Goal: Task Accomplishment & Management: Use online tool/utility

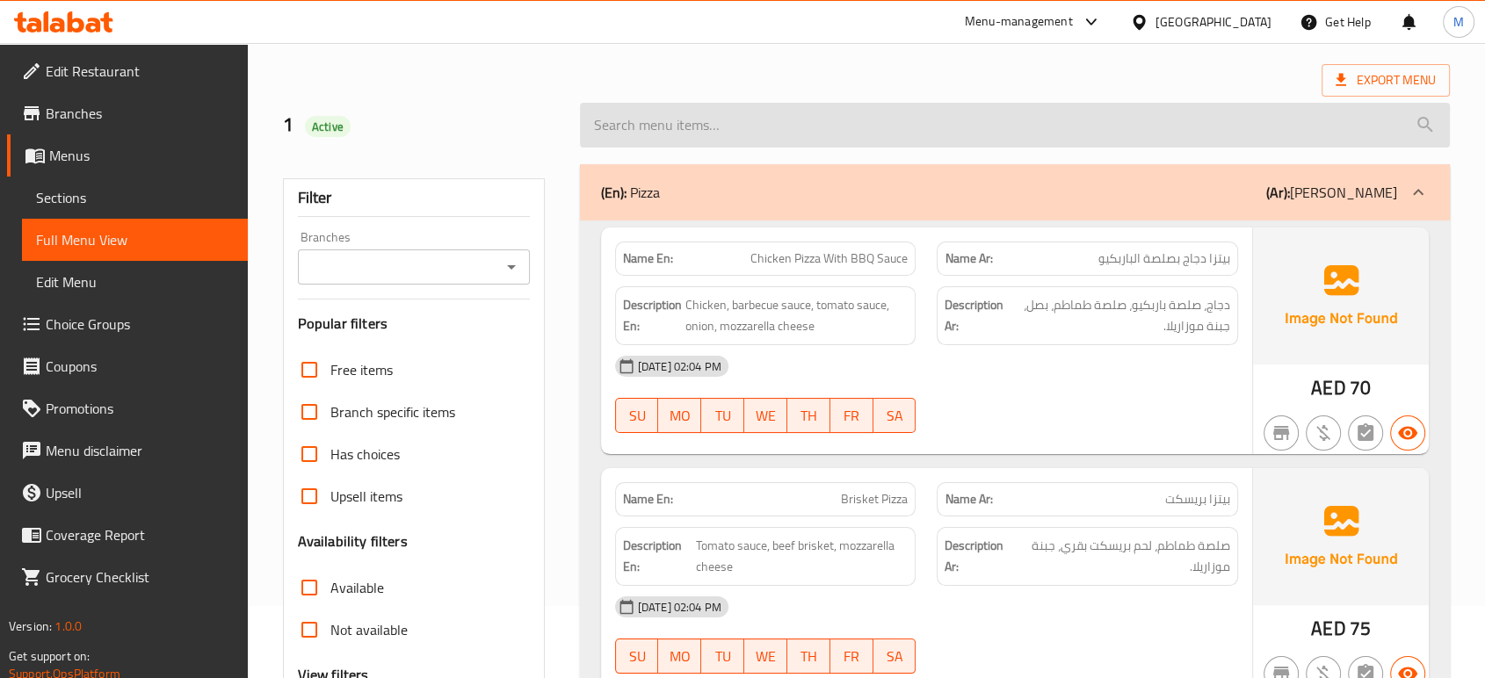
scroll to position [72, 0]
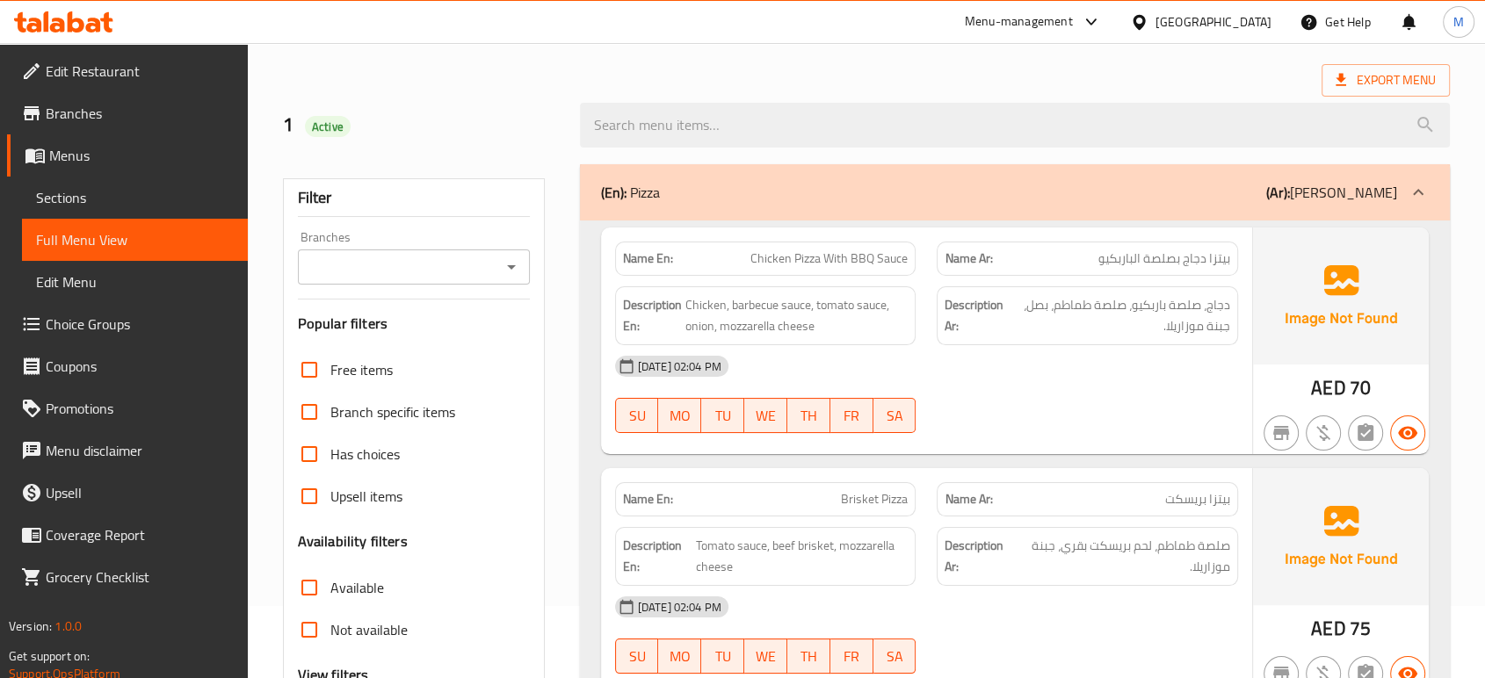
click at [1086, 19] on icon at bounding box center [1091, 21] width 21 height 21
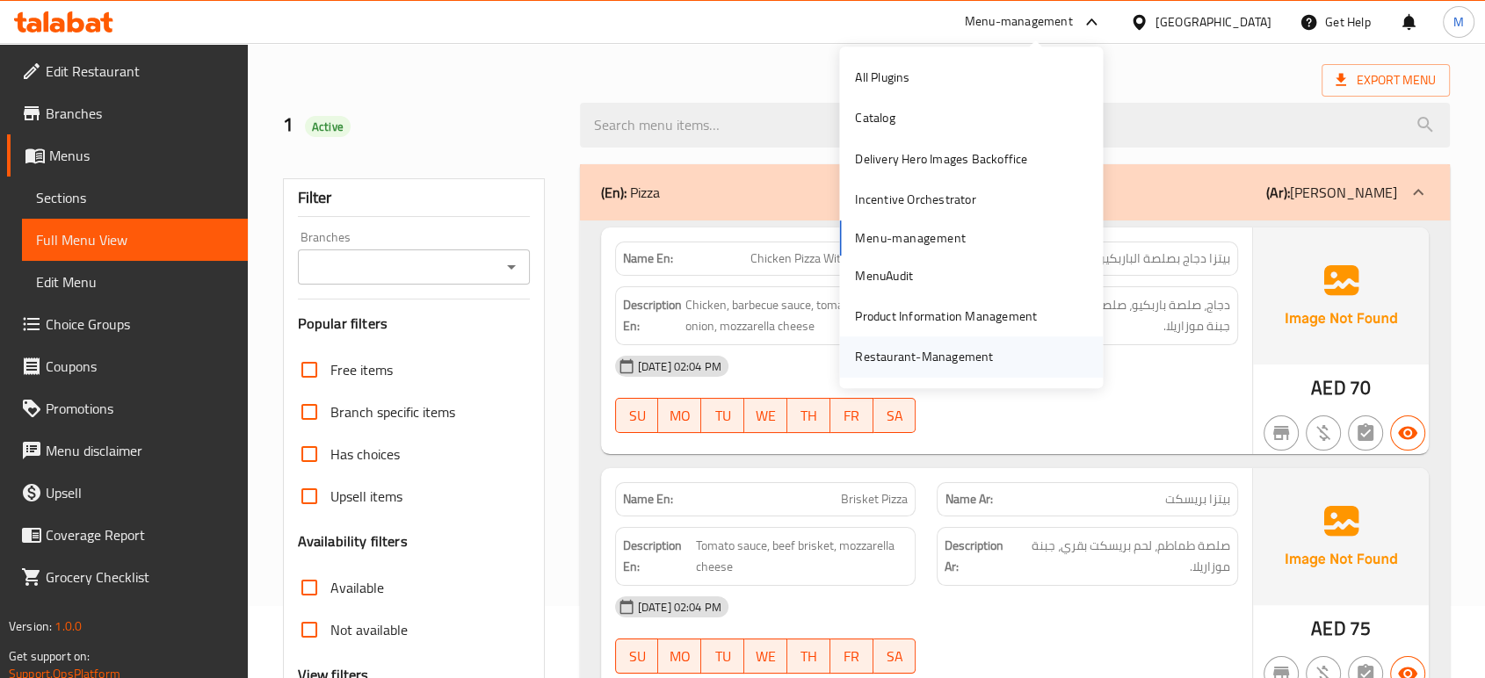
click at [878, 354] on div "Restaurant-Management" at bounding box center [924, 357] width 138 height 19
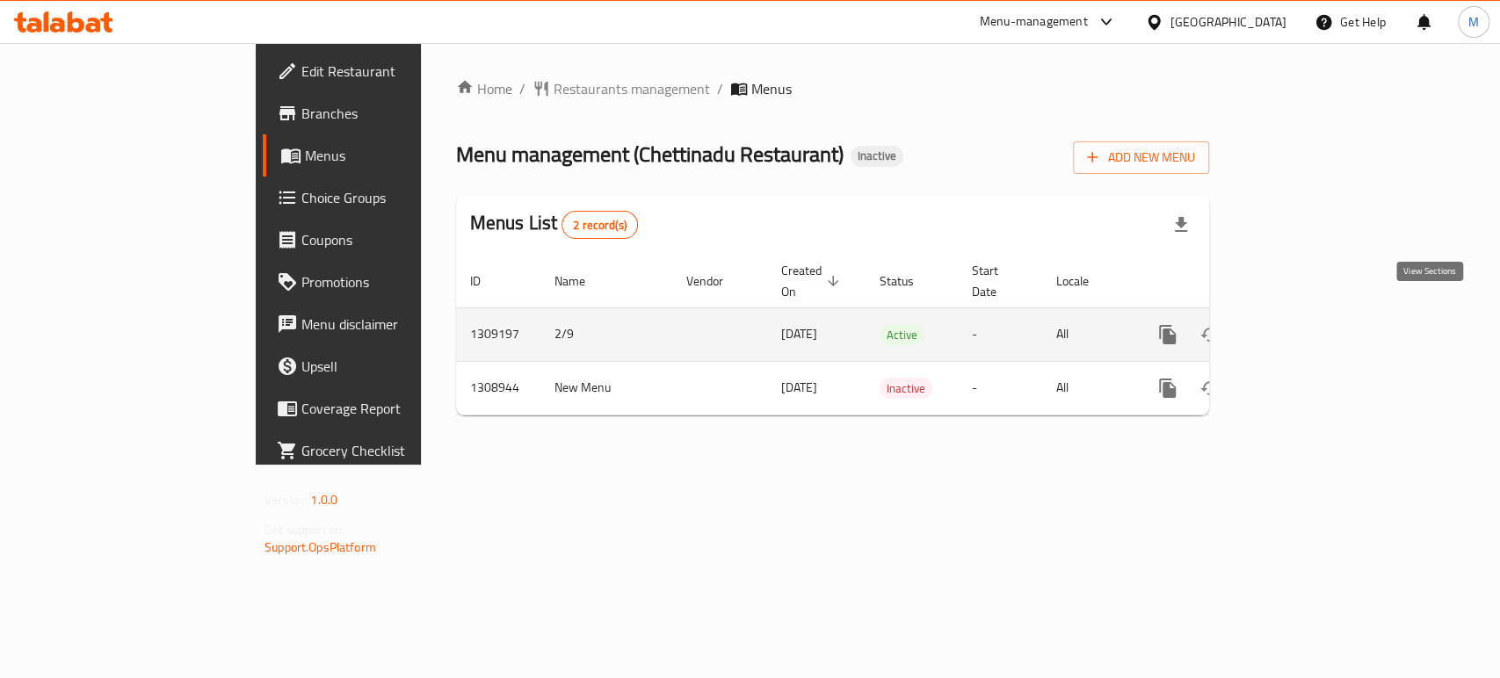
click at [1305, 324] on icon "enhanced table" at bounding box center [1293, 334] width 21 height 21
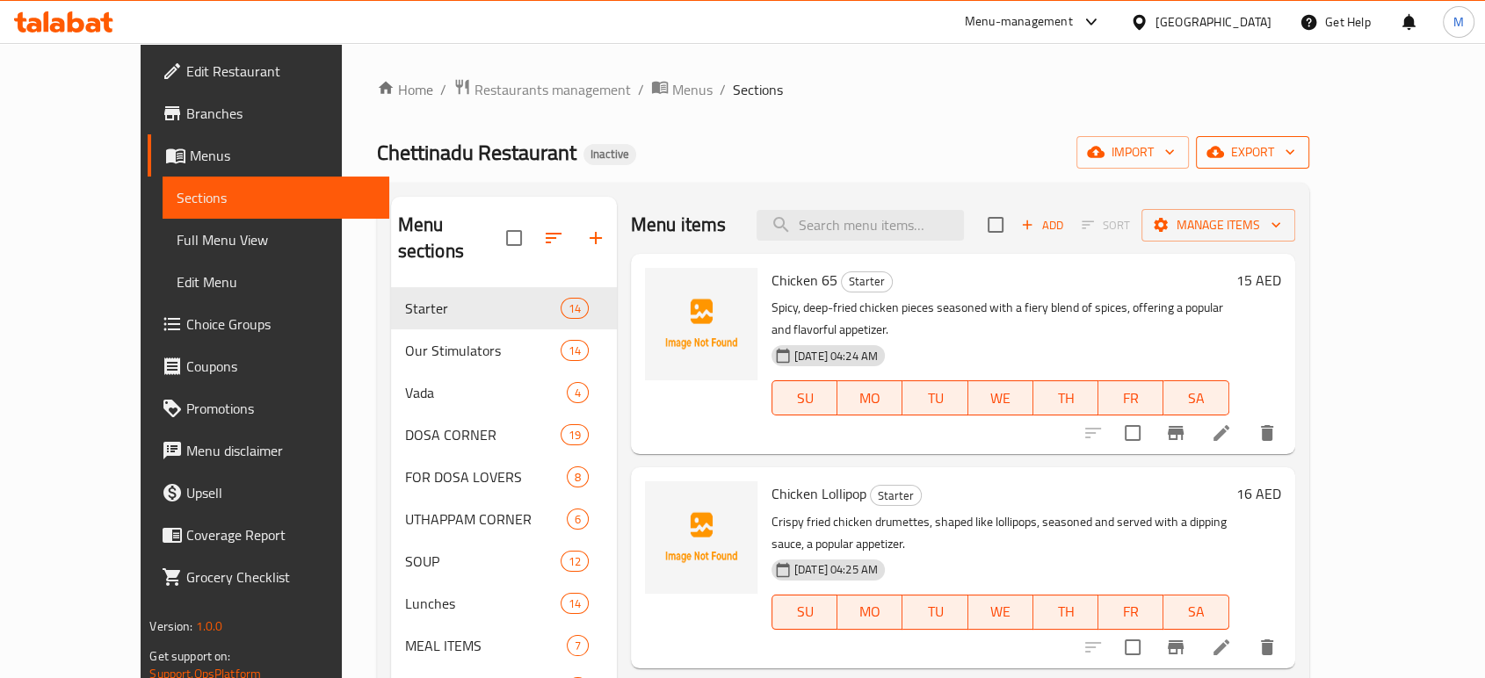
click at [1295, 141] on span "export" at bounding box center [1252, 152] width 85 height 22
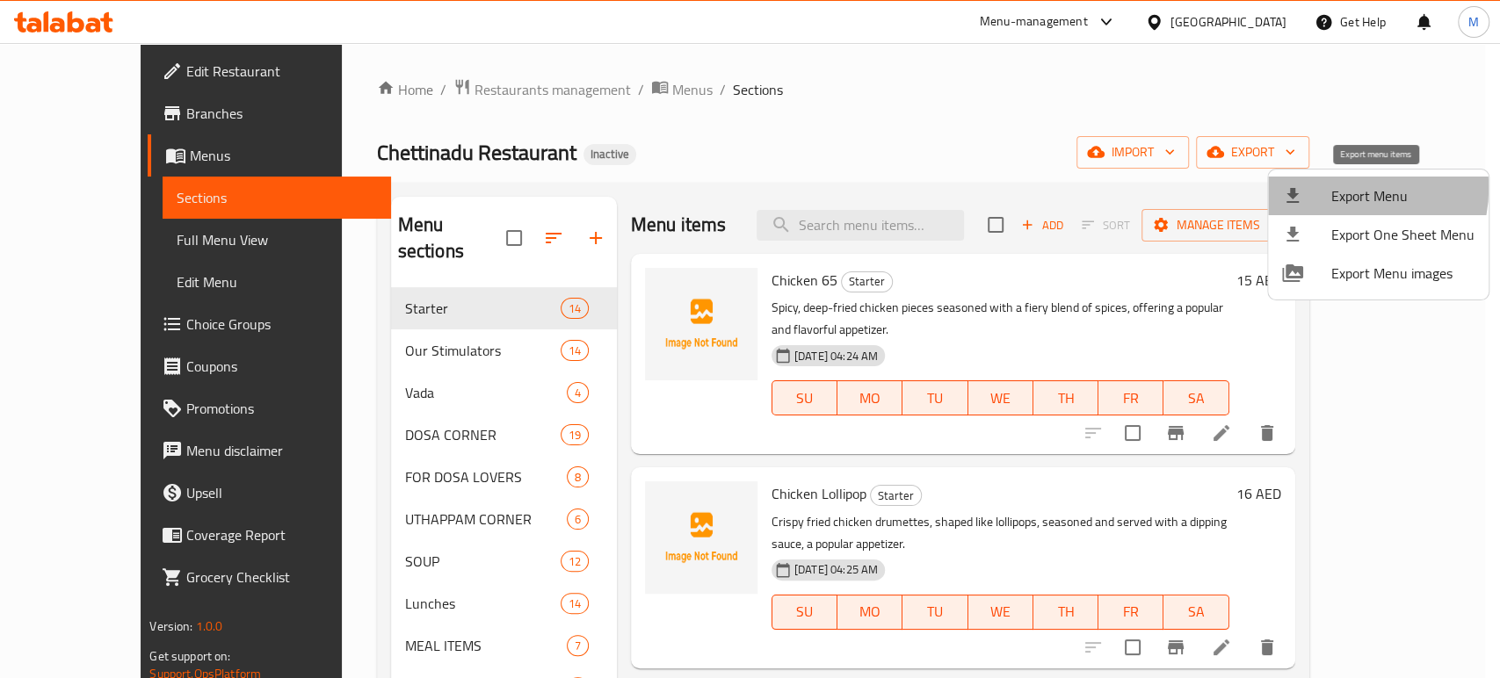
click at [1337, 188] on span "Export Menu" at bounding box center [1402, 195] width 143 height 21
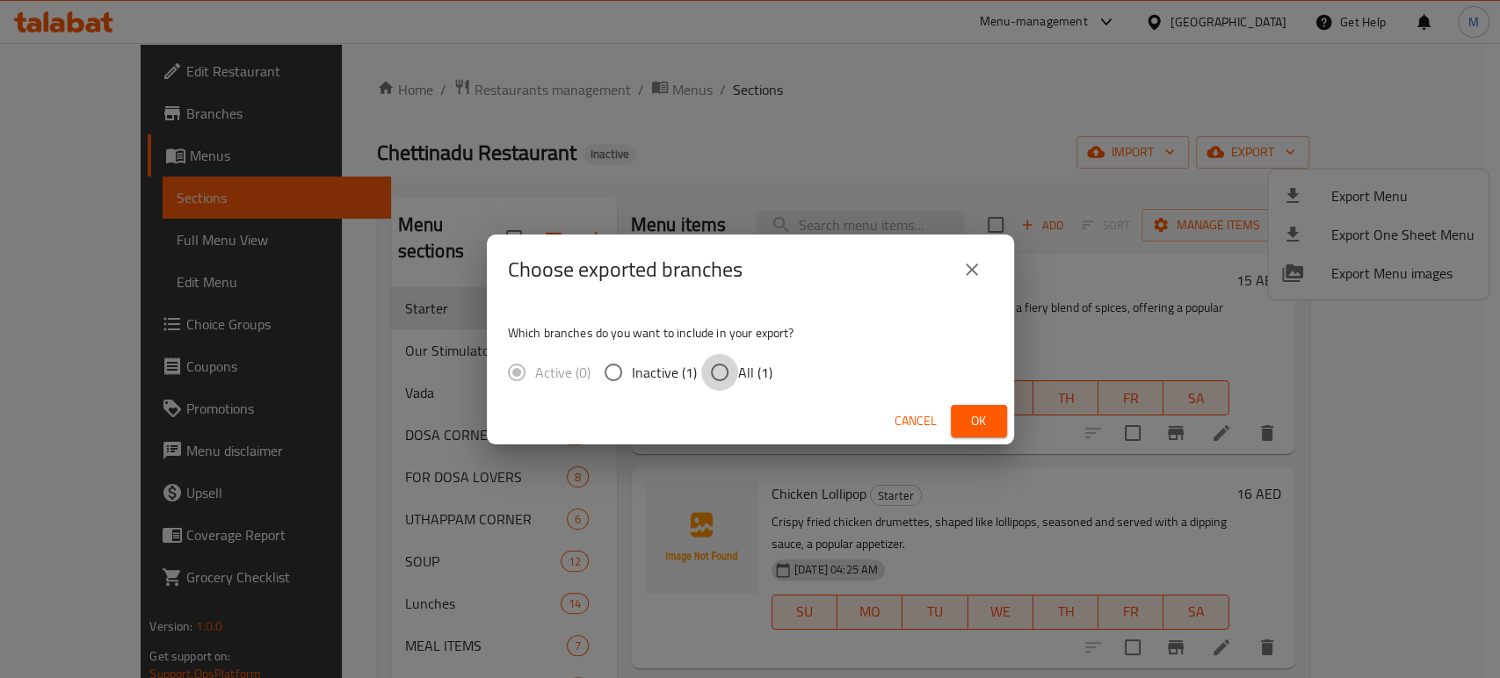
click at [727, 365] on input "All (1)" at bounding box center [719, 372] width 37 height 37
radio input "true"
click at [980, 417] on span "Ok" at bounding box center [979, 421] width 28 height 22
